Goal: Entertainment & Leisure: Browse casually

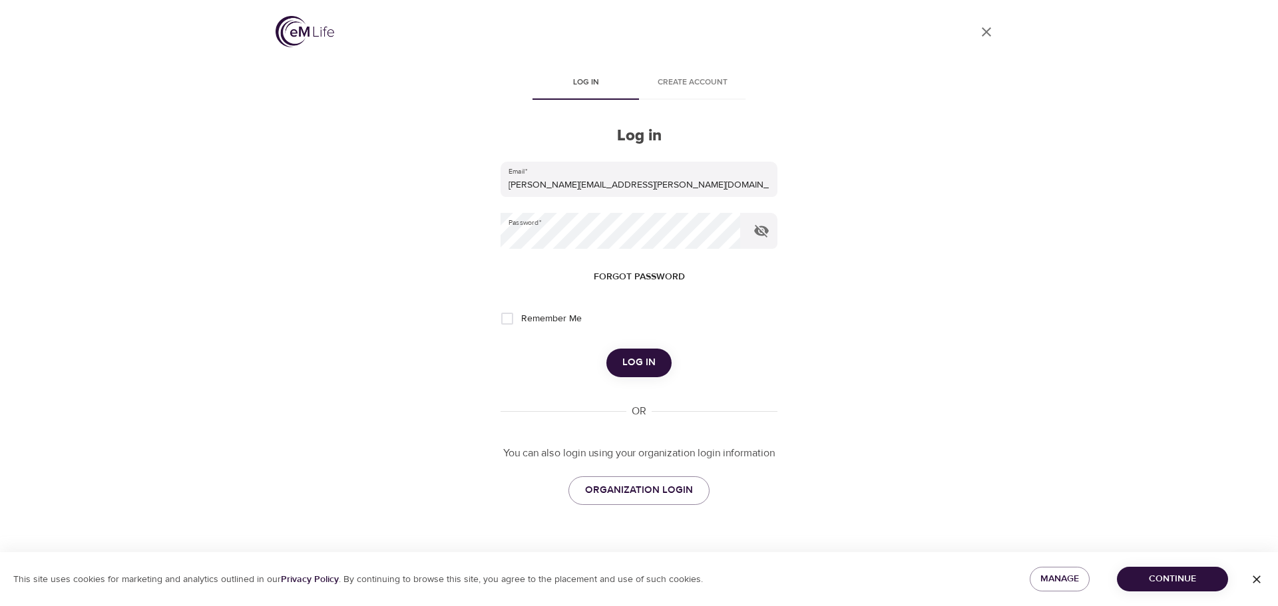
click at [638, 365] on span "Log in" at bounding box center [638, 362] width 33 height 17
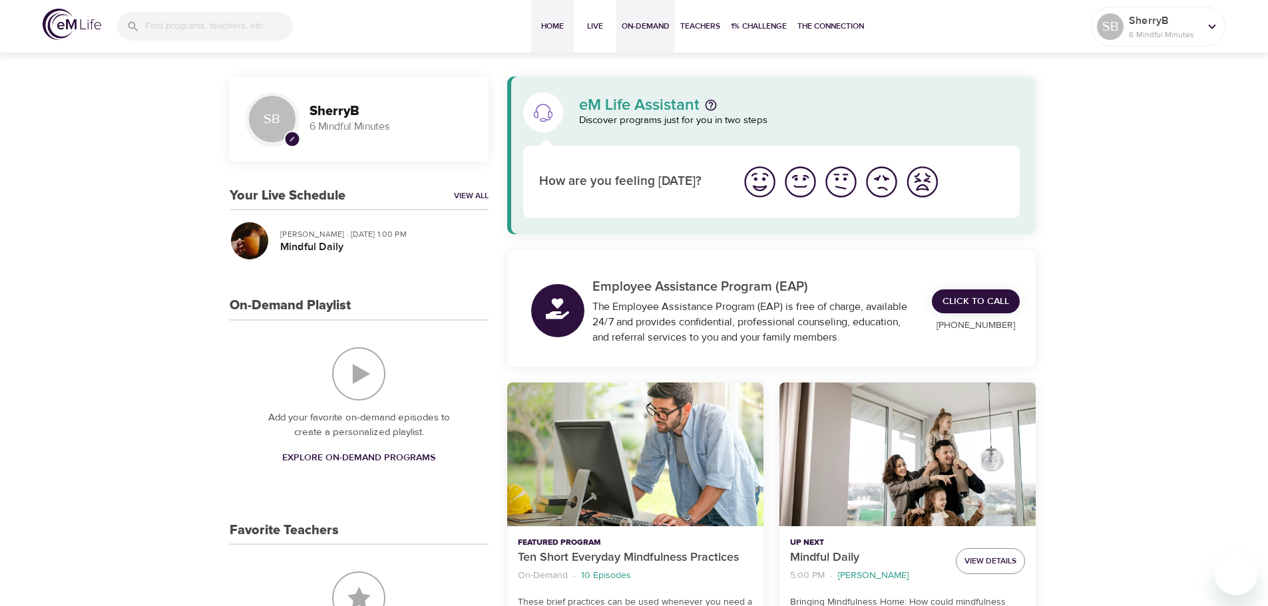
click at [643, 22] on span "On-Demand" at bounding box center [646, 26] width 48 height 14
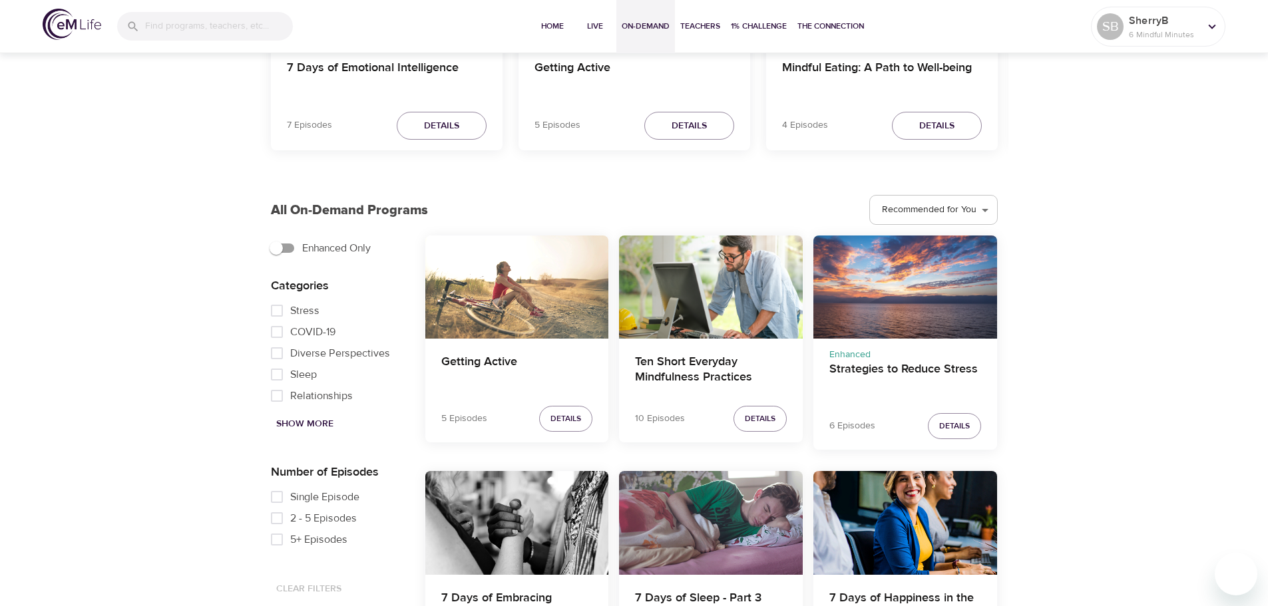
scroll to position [266, 0]
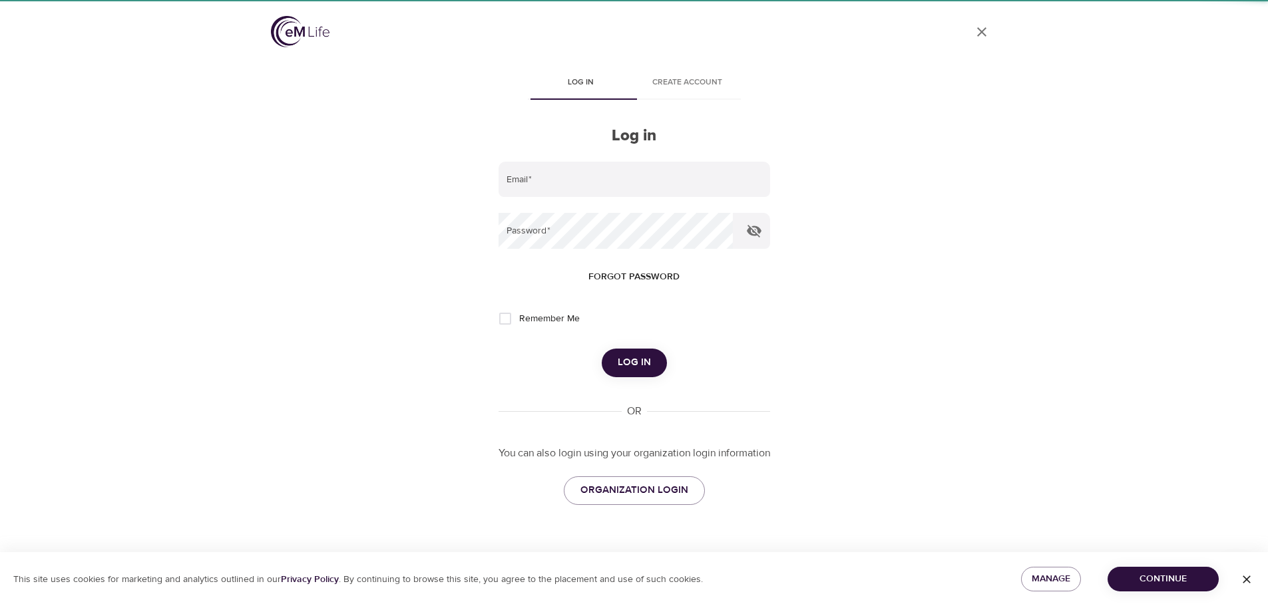
type input "[PERSON_NAME][EMAIL_ADDRESS][PERSON_NAME][DOMAIN_NAME]"
